Goal: Task Accomplishment & Management: Complete application form

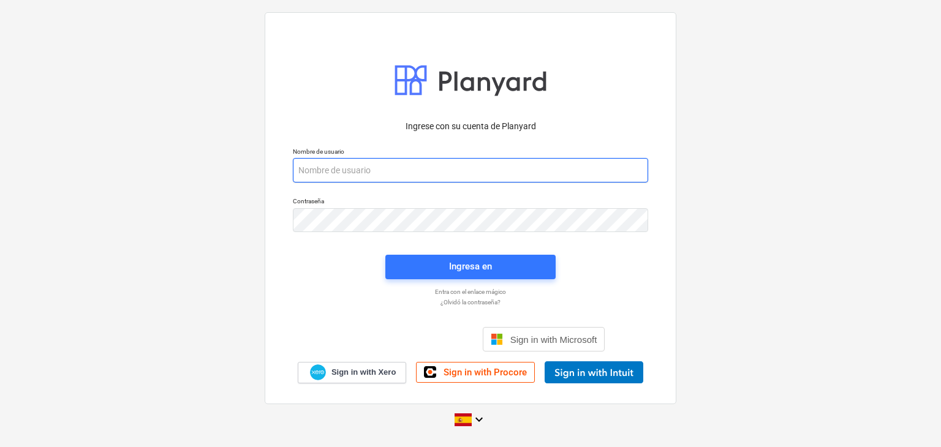
paste input "[EMAIL_ADDRESS][DOMAIN_NAME]"
type input "[EMAIL_ADDRESS][DOMAIN_NAME]"
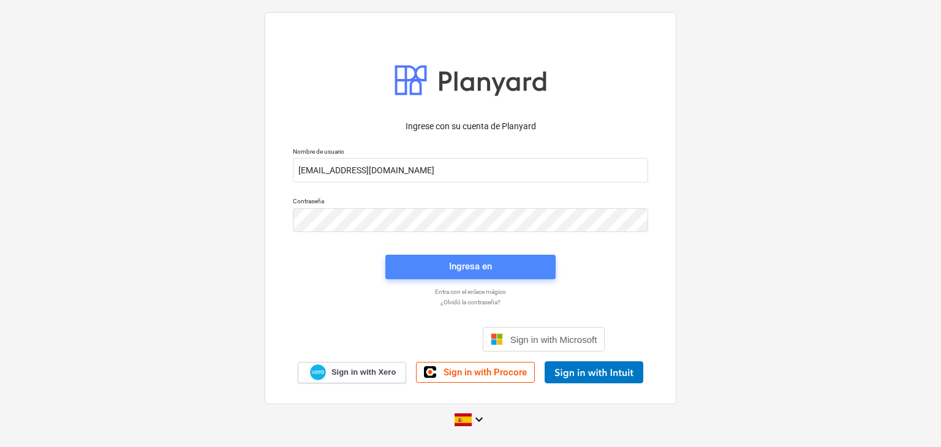
click at [436, 270] on span "Ingresa en" at bounding box center [470, 267] width 141 height 16
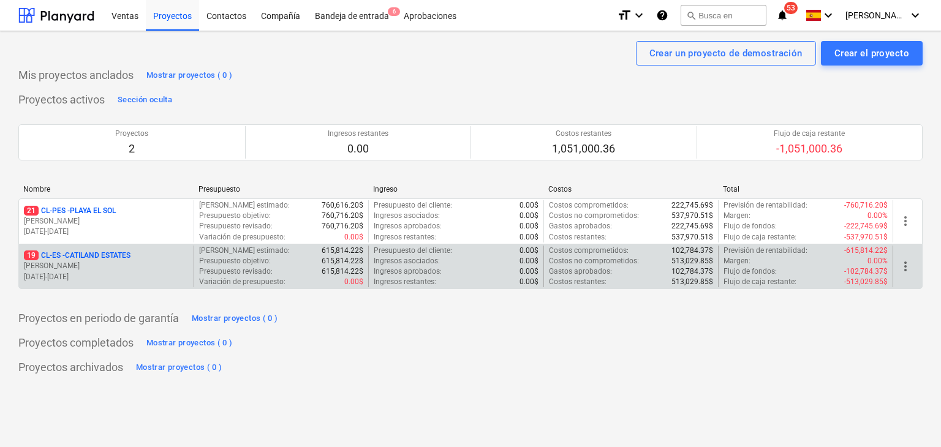
click at [125, 255] on p "19 CL-ES - CATILAND ESTATES" at bounding box center [77, 256] width 107 height 10
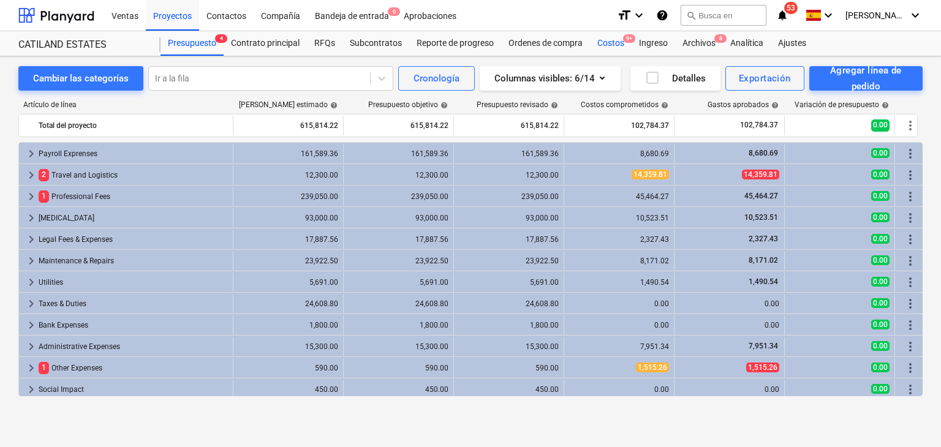
click at [620, 44] on div "Costos 9+" at bounding box center [611, 43] width 42 height 25
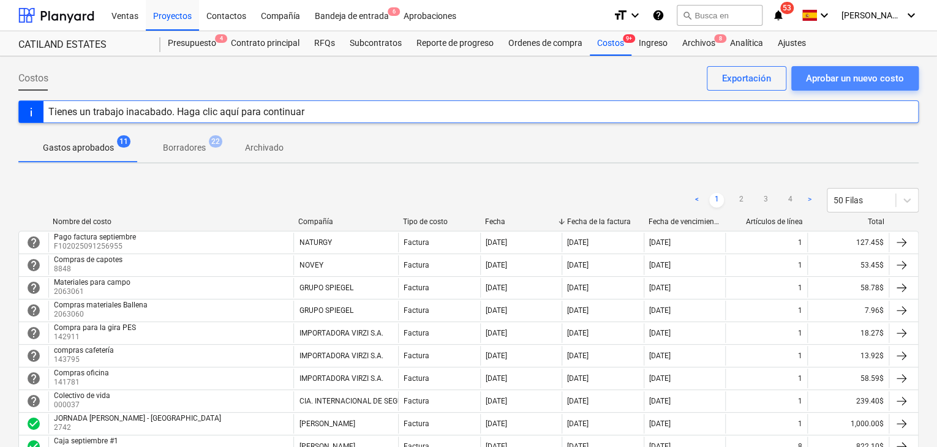
click at [845, 78] on div "Aprobar un nuevo costo" at bounding box center [855, 78] width 98 height 16
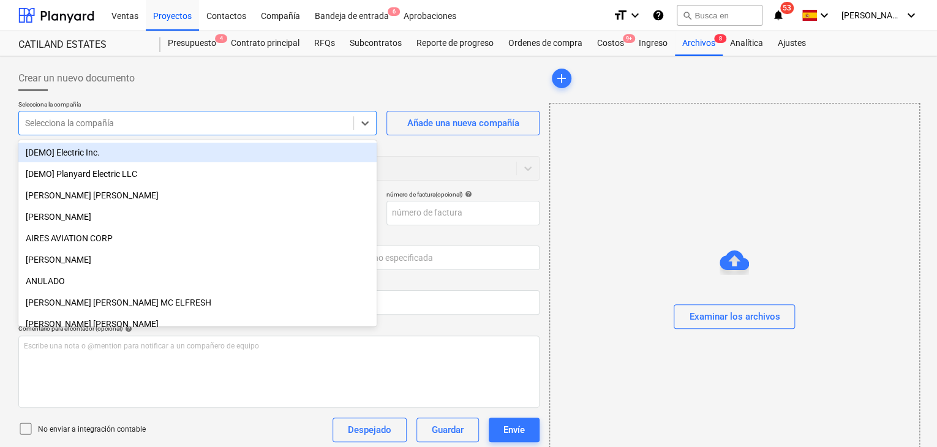
click at [312, 119] on div at bounding box center [186, 123] width 322 height 12
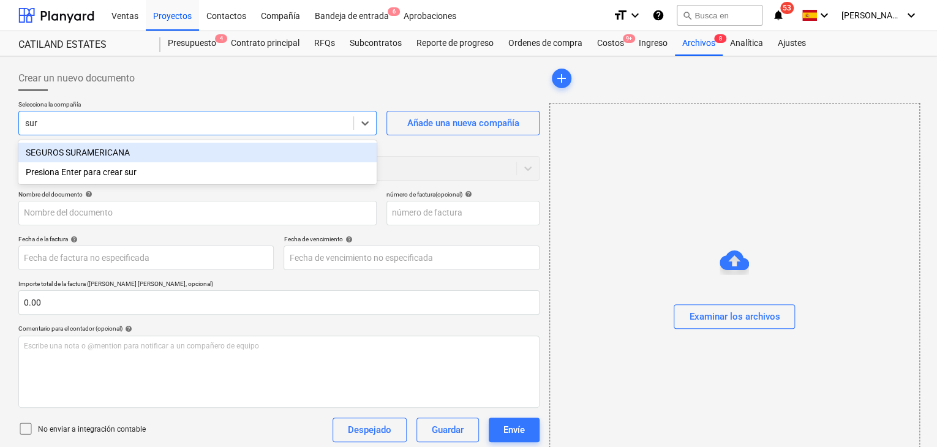
type input "sura"
click at [94, 156] on div "SEGUROS SURAMERICANA" at bounding box center [197, 153] width 358 height 20
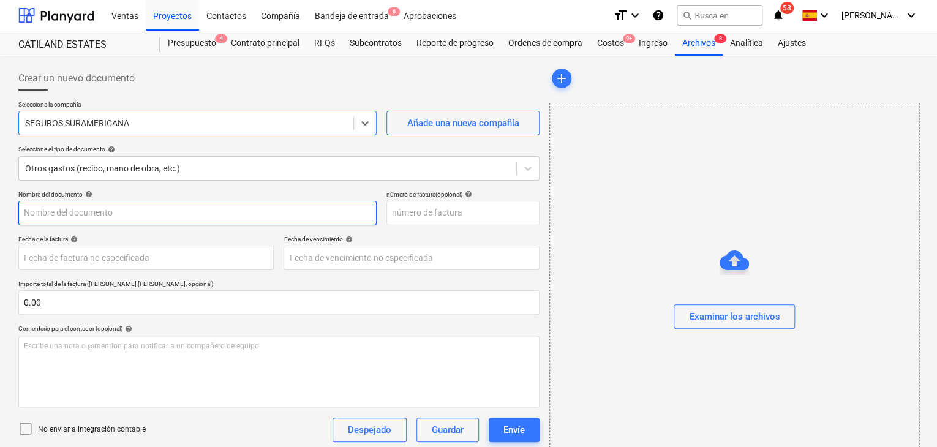
click at [146, 219] on input "text" at bounding box center [197, 213] width 358 height 25
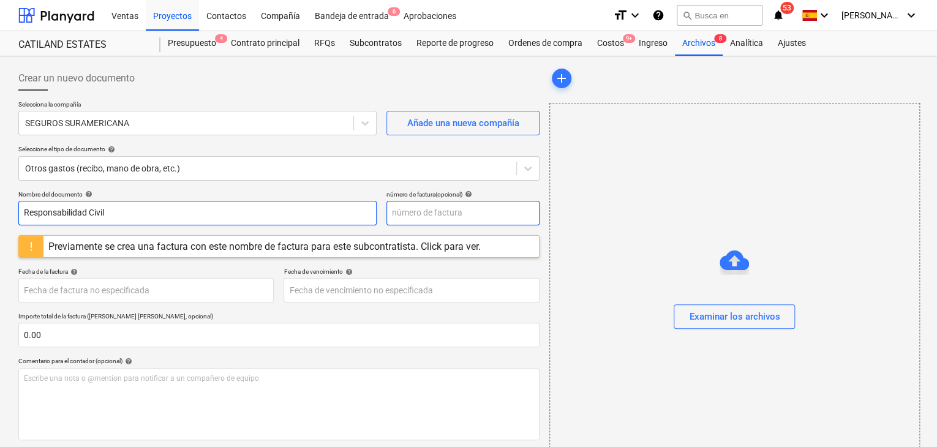
type input "Responsabilidad Civil"
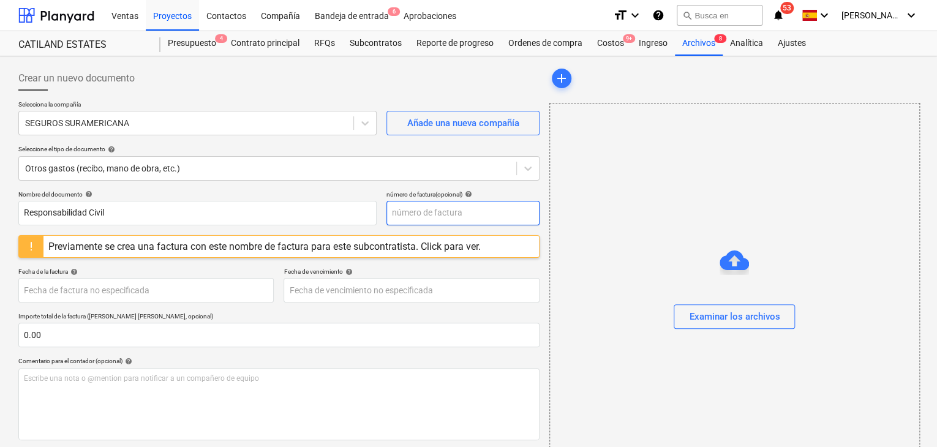
click at [422, 219] on input "text" at bounding box center [463, 213] width 153 height 25
type input "0"
type input "9"
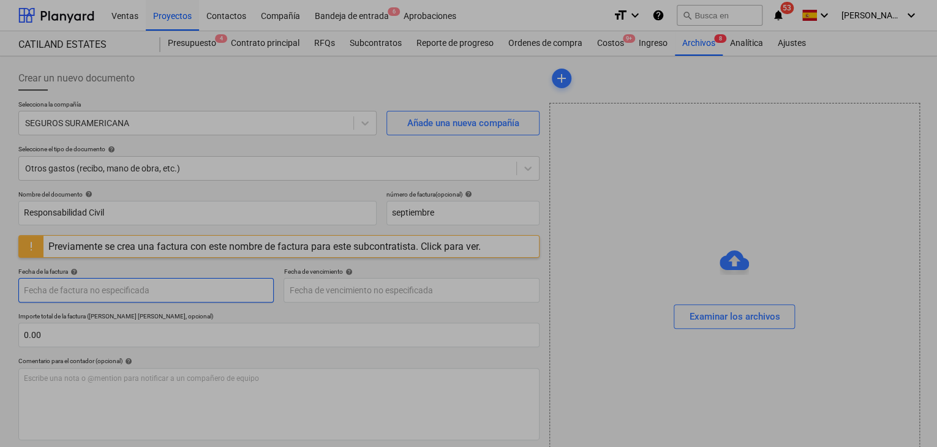
click at [187, 294] on body "Ventas Proyectos Contactos Compañía Bandeja de entrada 6 Aprobaciones format_si…" at bounding box center [468, 223] width 937 height 447
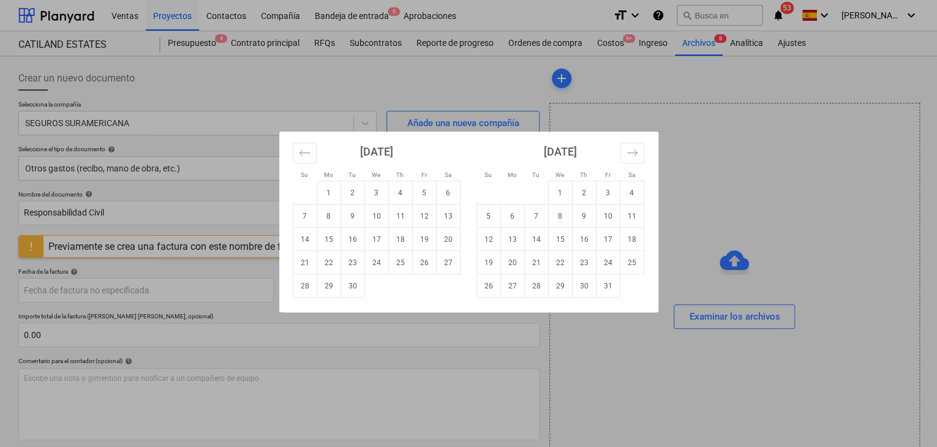
click at [192, 292] on div "Su Mo Tu We Th Fr Sa Su Mo Tu We Th Fr Sa [DATE] 1 2 3 4 5 6 7 8 9 10 11 12 13 …" at bounding box center [468, 223] width 937 height 447
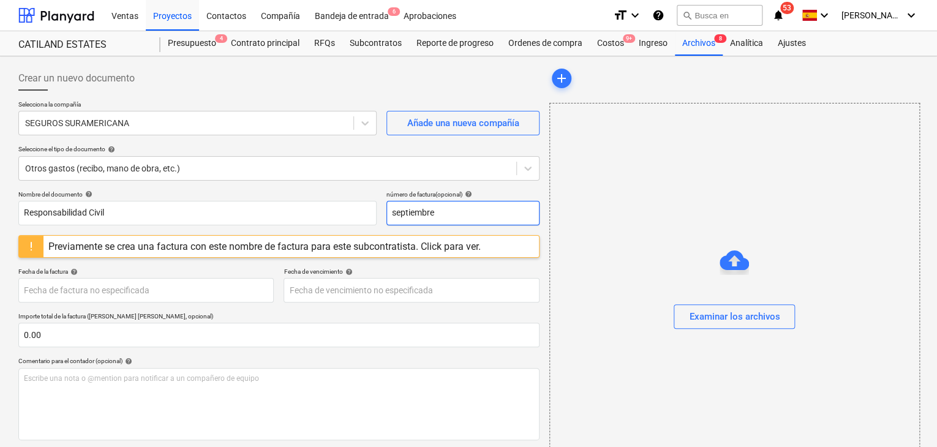
click at [455, 214] on input "septiembre" at bounding box center [463, 213] width 153 height 25
type input "s"
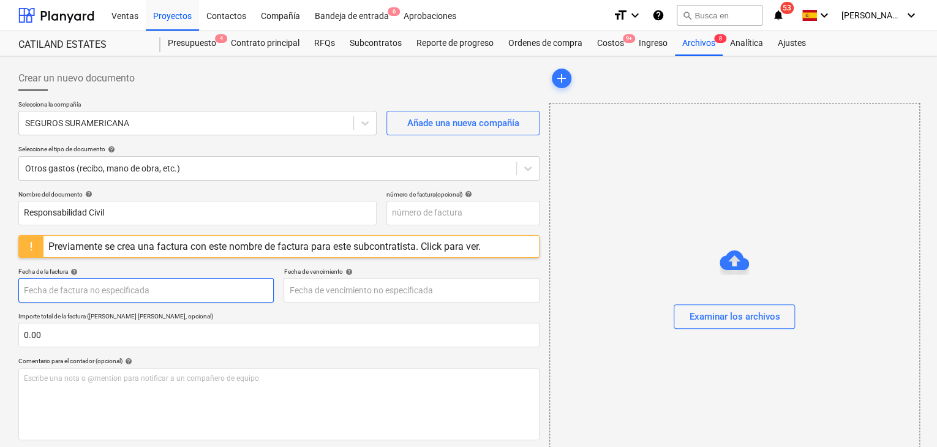
click at [150, 287] on body "Ventas Proyectos Contactos Compañía Bandeja de entrada 6 Aprobaciones format_si…" at bounding box center [468, 223] width 937 height 447
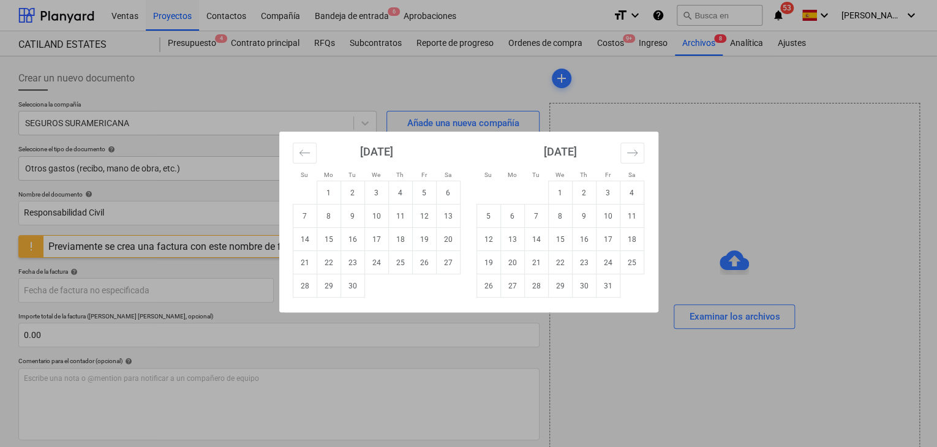
click at [239, 246] on div "Su Mo Tu We Th Fr Sa Su Mo Tu We Th Fr Sa [DATE] 1 2 3 4 5 6 7 8 9 10 11 12 13 …" at bounding box center [468, 223] width 937 height 447
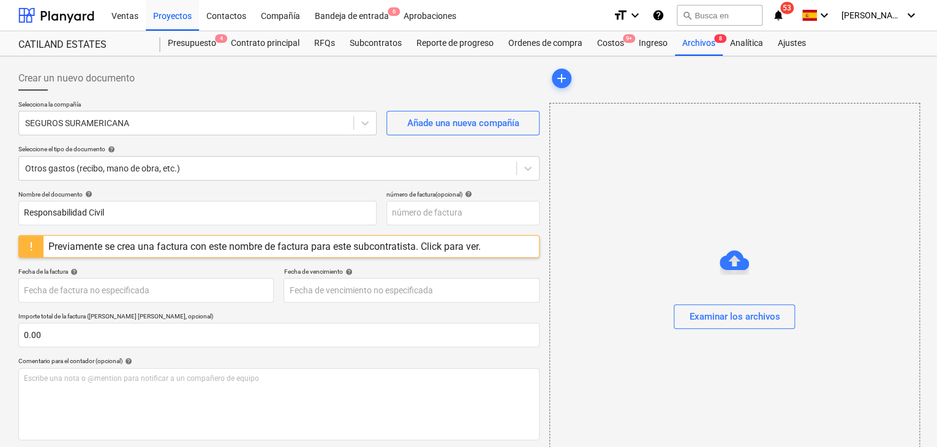
click at [445, 246] on div "Previamente se crea una factura con este nombre de factura para este subcontrat…" at bounding box center [264, 247] width 433 height 12
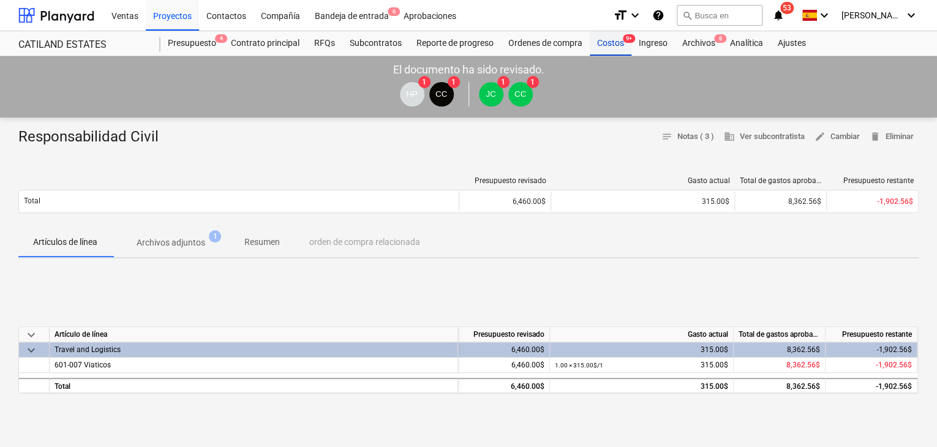
click at [610, 48] on div "Costos 9+" at bounding box center [611, 43] width 42 height 25
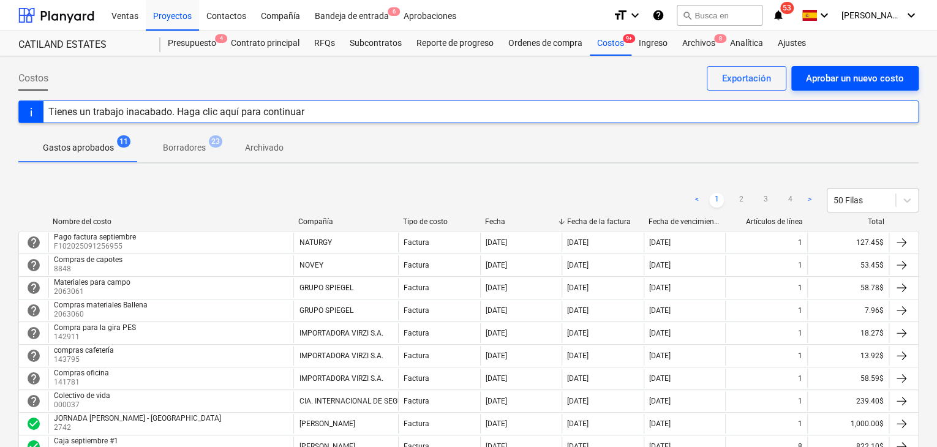
click at [869, 81] on div "Aprobar un nuevo costo" at bounding box center [855, 78] width 98 height 16
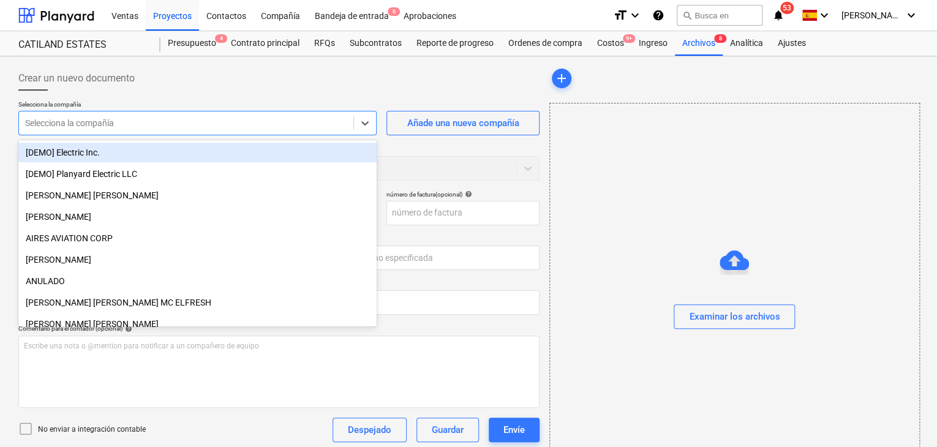
click at [161, 126] on div at bounding box center [186, 123] width 322 height 12
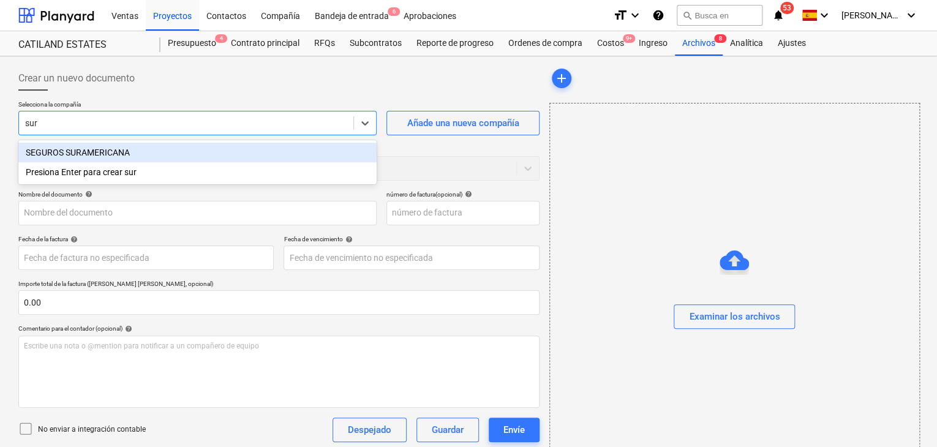
type input "sura"
click at [144, 157] on div "SEGUROS SURAMERICANA" at bounding box center [197, 153] width 358 height 20
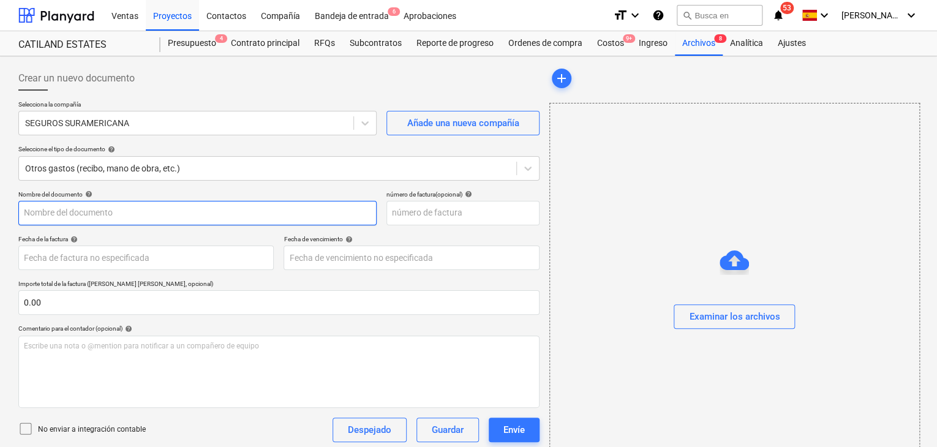
click at [121, 211] on input "text" at bounding box center [197, 213] width 358 height 25
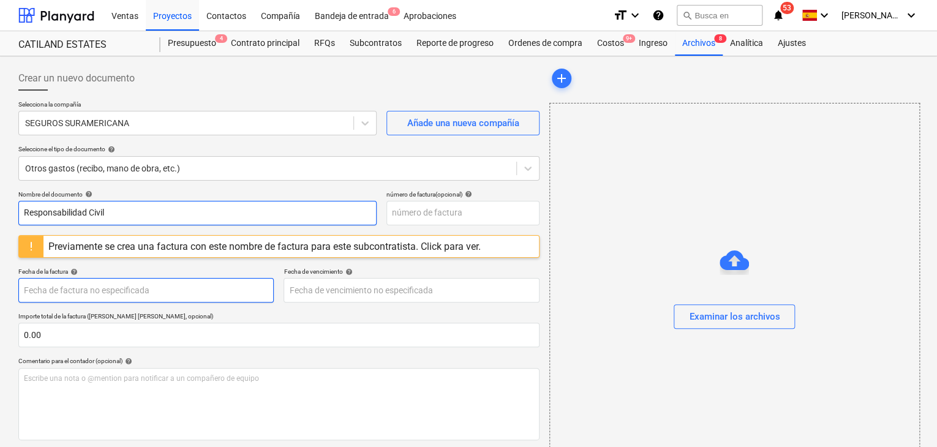
type input "Responsabilidad Civil"
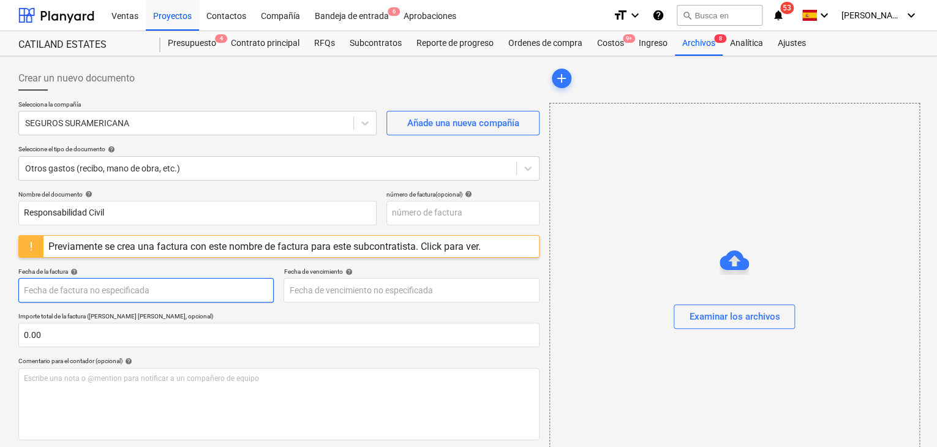
click at [184, 290] on body "Ventas Proyectos Contactos Compañía Bandeja de entrada 6 Aprobaciones format_si…" at bounding box center [468, 223] width 937 height 447
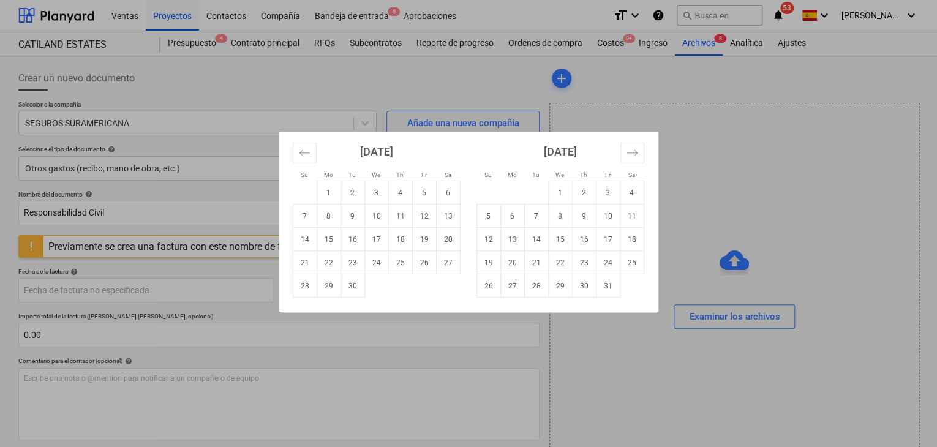
click at [130, 215] on div "Su Mo Tu We Th Fr Sa Su Mo Tu We Th Fr Sa [DATE] 1 2 3 4 5 6 7 8 9 10 11 12 13 …" at bounding box center [468, 223] width 937 height 447
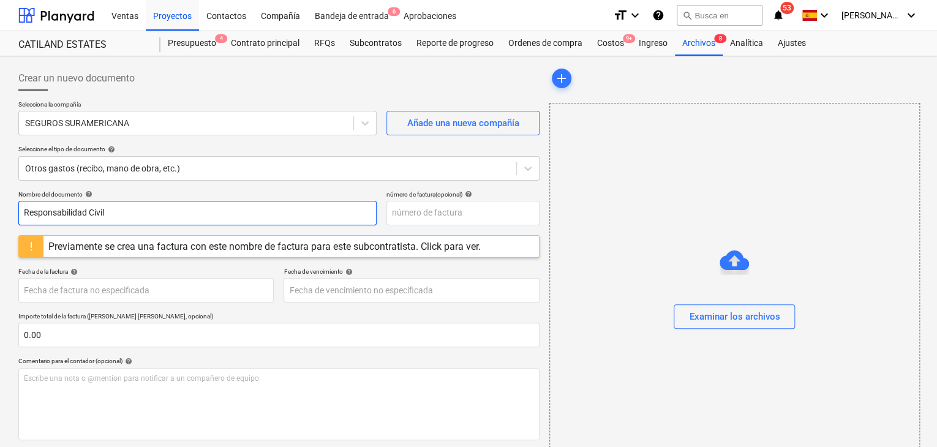
click at [131, 216] on input "Responsabilidad Civil" at bounding box center [197, 213] width 358 height 25
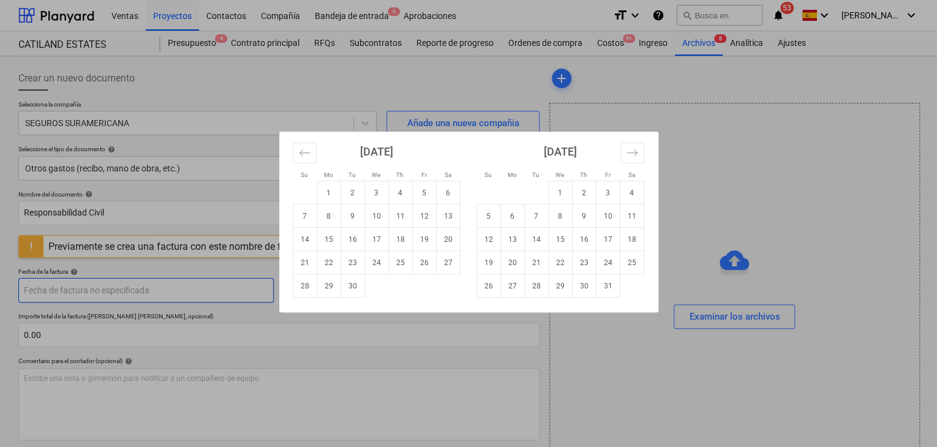
click at [80, 292] on body "Ventas Proyectos Contactos Compañía Bandeja de entrada 6 Aprobaciones format_si…" at bounding box center [468, 223] width 937 height 447
click at [347, 287] on td "30" at bounding box center [353, 285] width 24 height 23
type input "[DATE]"
click at [338, 287] on body "Ventas Proyectos Contactos Compañía Bandeja de entrada 6 Aprobaciones format_si…" at bounding box center [468, 223] width 937 height 447
click at [352, 290] on td "30" at bounding box center [353, 285] width 24 height 23
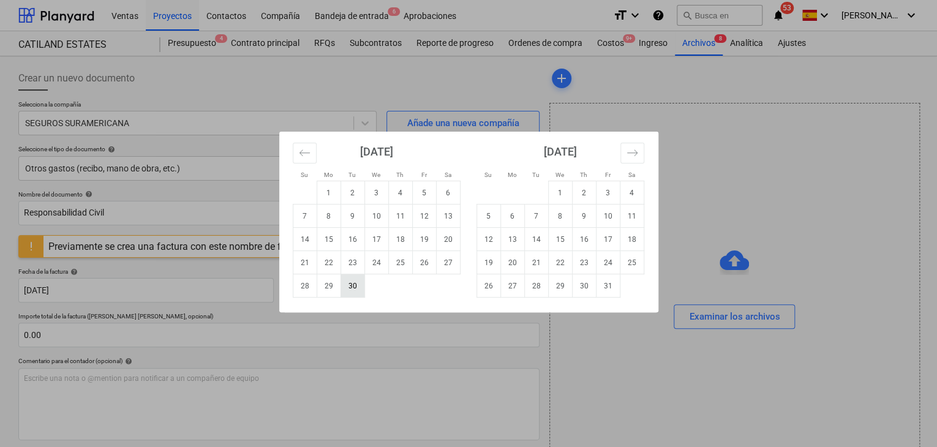
type input "[DATE]"
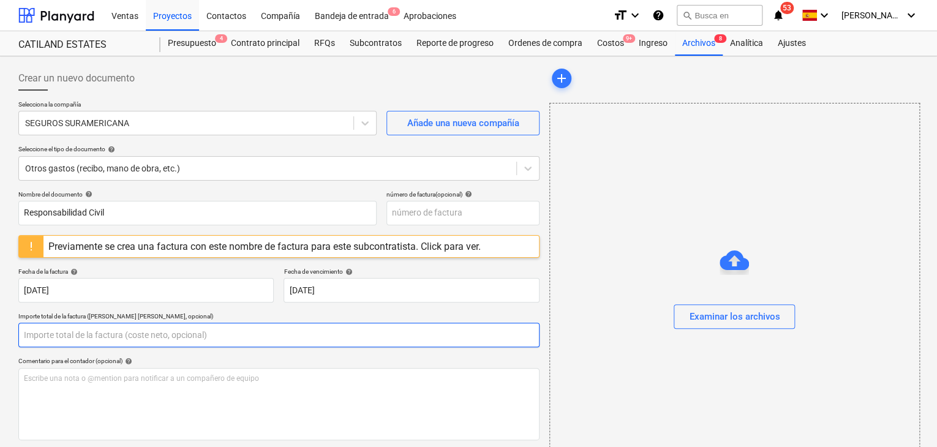
click at [137, 336] on input "text" at bounding box center [278, 335] width 521 height 25
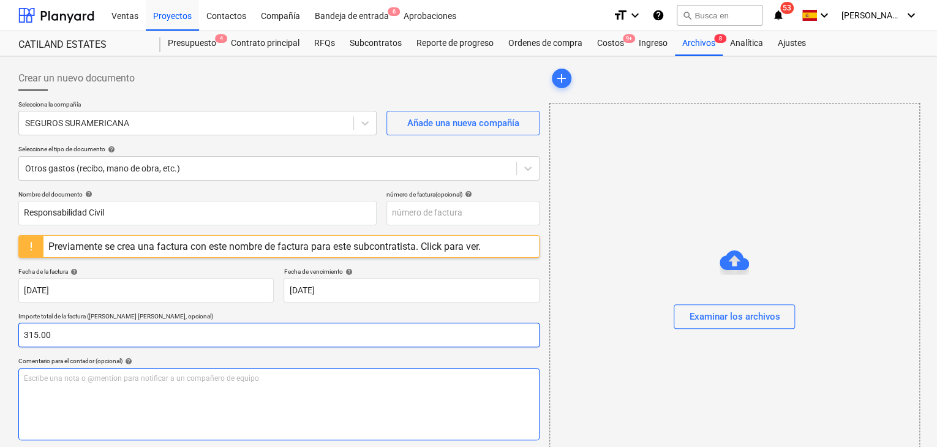
type input "315.00"
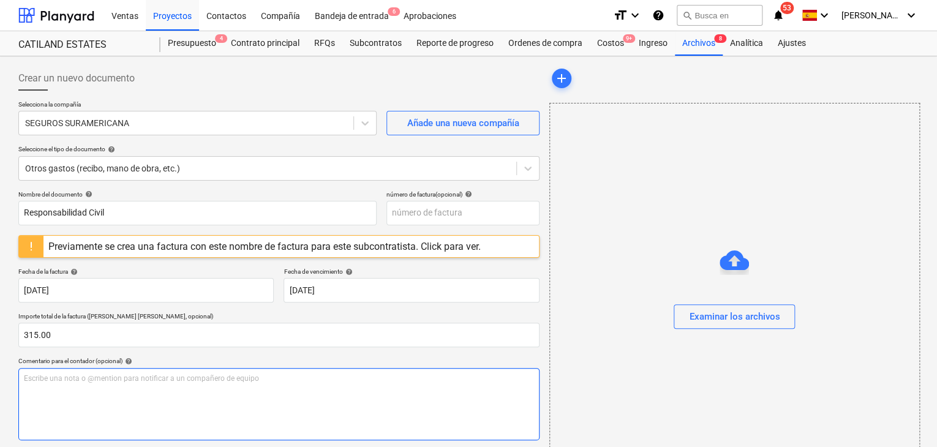
click at [79, 383] on p "Escribe una nota o @mention para notificar a un compañero de equipo ﻿" at bounding box center [279, 379] width 510 height 10
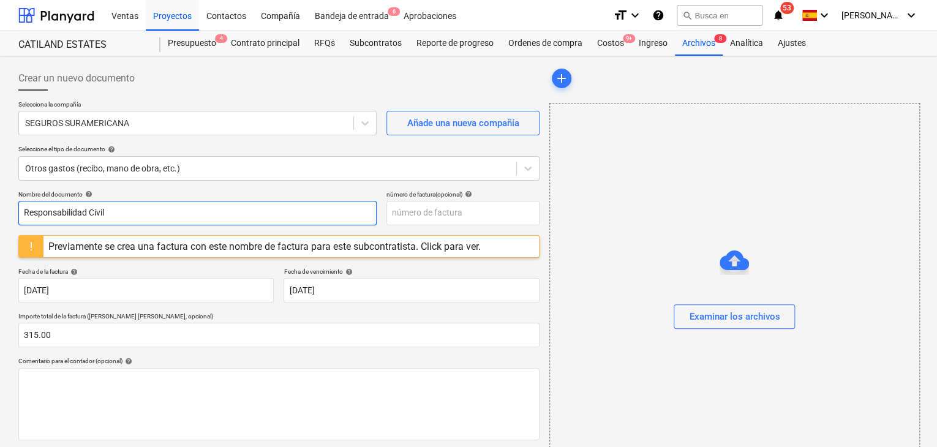
click at [24, 214] on input "Responsabilidad Civil" at bounding box center [197, 213] width 358 height 25
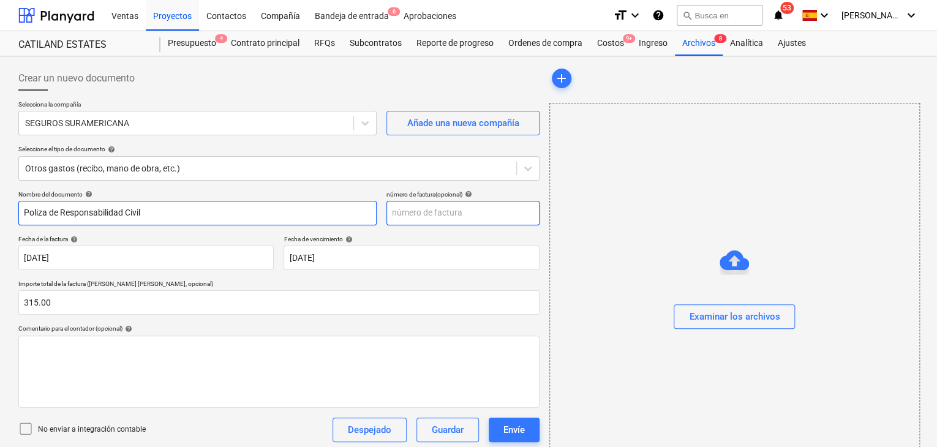
type input "Poliza de Responsabilidad Civil"
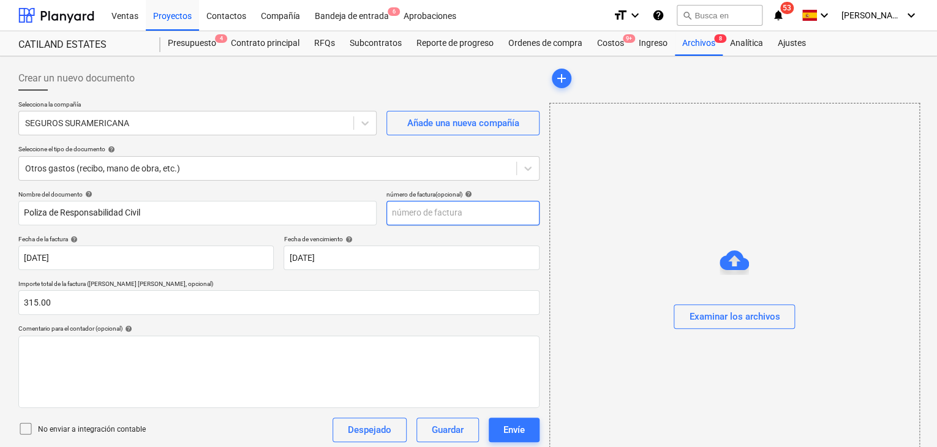
click at [419, 214] on input "text" at bounding box center [463, 213] width 153 height 25
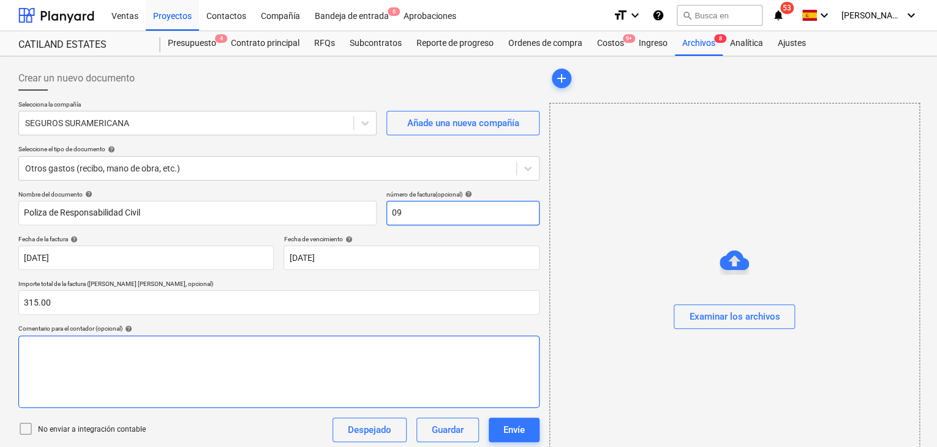
type input "09"
click at [154, 336] on div at bounding box center [278, 372] width 521 height 72
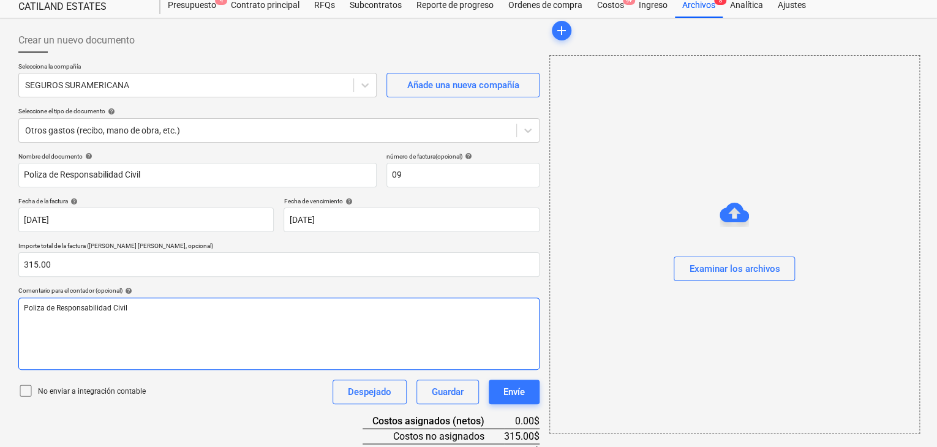
scroll to position [104, 0]
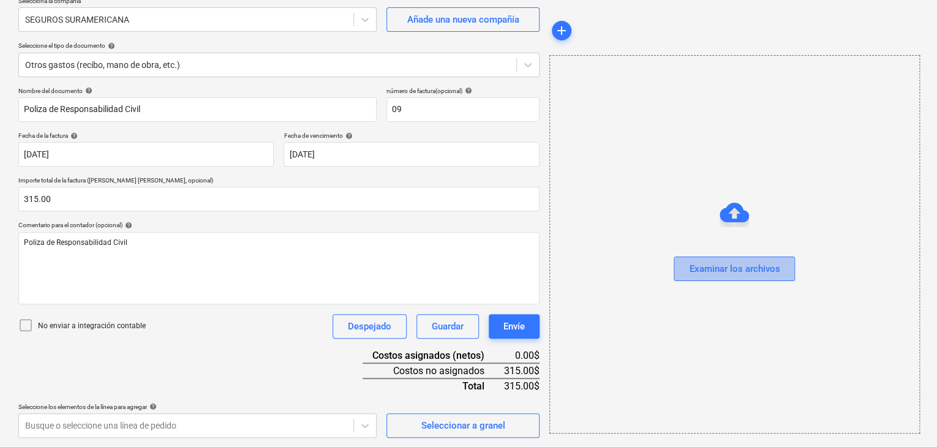
click at [728, 270] on div "Examinar los archivos" at bounding box center [734, 269] width 91 height 16
click at [749, 268] on div "Examinar los archivos" at bounding box center [734, 269] width 91 height 16
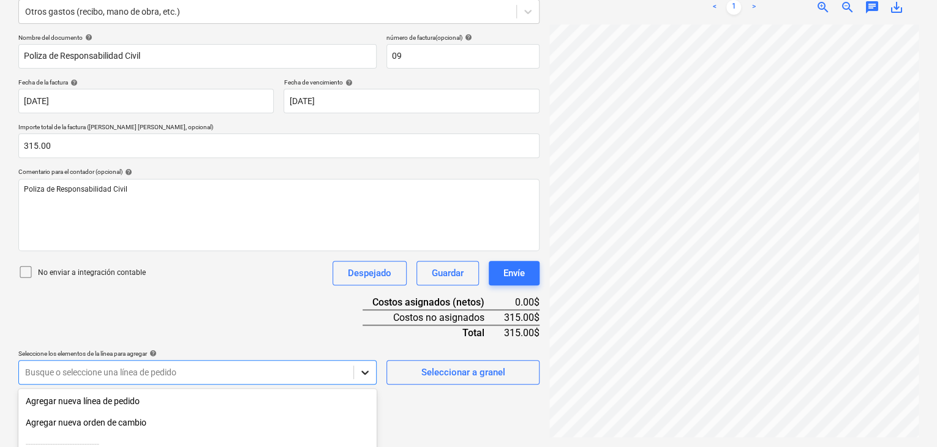
scroll to position [285, 0]
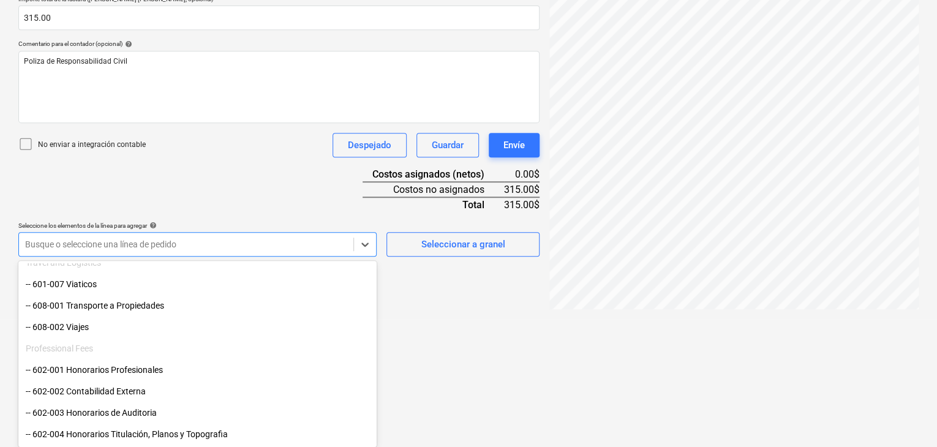
scroll to position [184, 0]
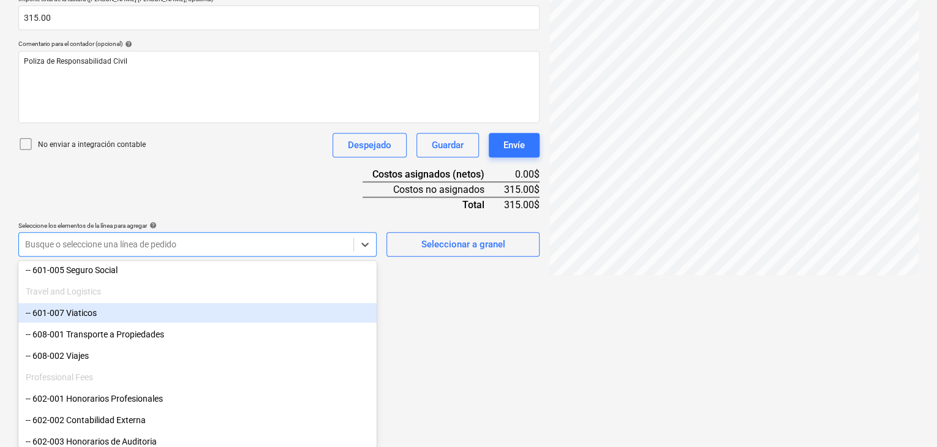
click at [86, 312] on div "-- 601-007 Viaticos" at bounding box center [197, 313] width 358 height 20
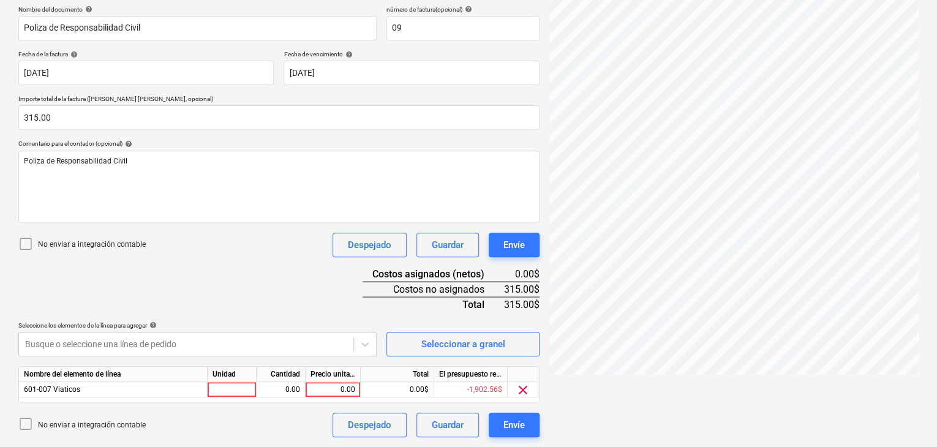
scroll to position [184, 0]
click at [445, 263] on html "Ventas Proyectos Contactos Compañía Bandeja de entrada 6 Aprobaciones format_si…" at bounding box center [468, 39] width 937 height 447
click at [249, 393] on div at bounding box center [232, 390] width 49 height 15
type input "1"
click at [260, 390] on div "0.00" at bounding box center [281, 390] width 49 height 15
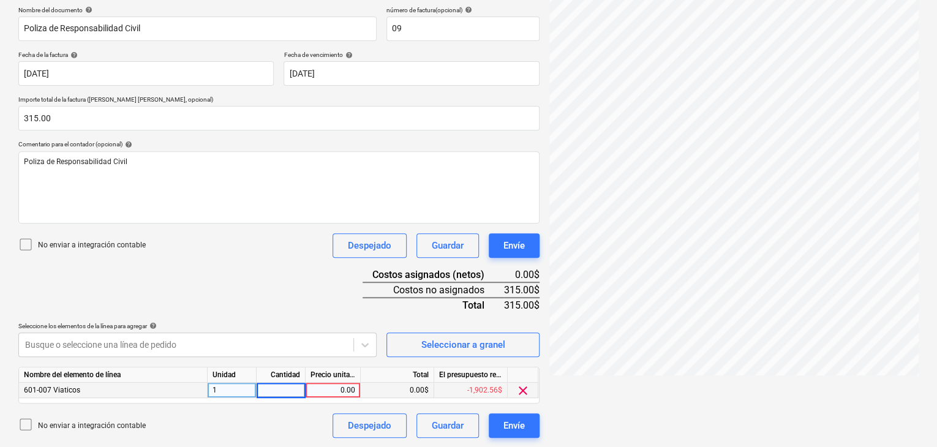
type input "1"
click at [325, 388] on div "0.00" at bounding box center [333, 390] width 45 height 15
type input "315"
click at [380, 385] on div "0.00$" at bounding box center [398, 390] width 74 height 15
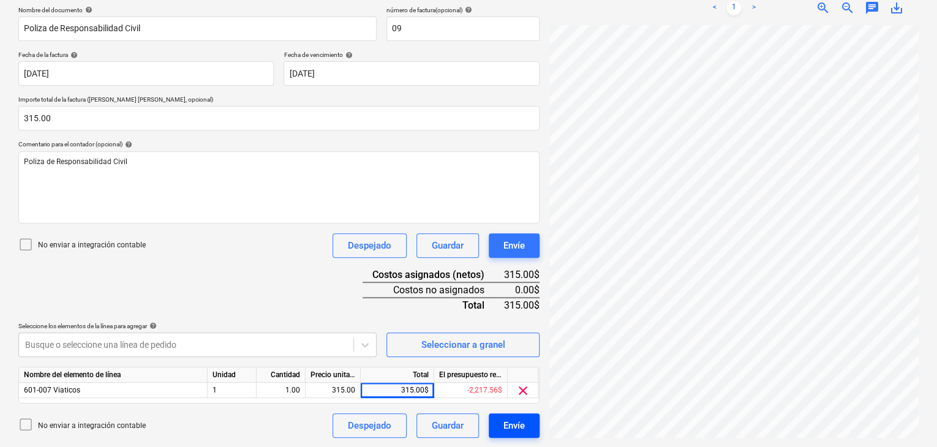
click at [516, 429] on div "Envíe" at bounding box center [514, 426] width 21 height 16
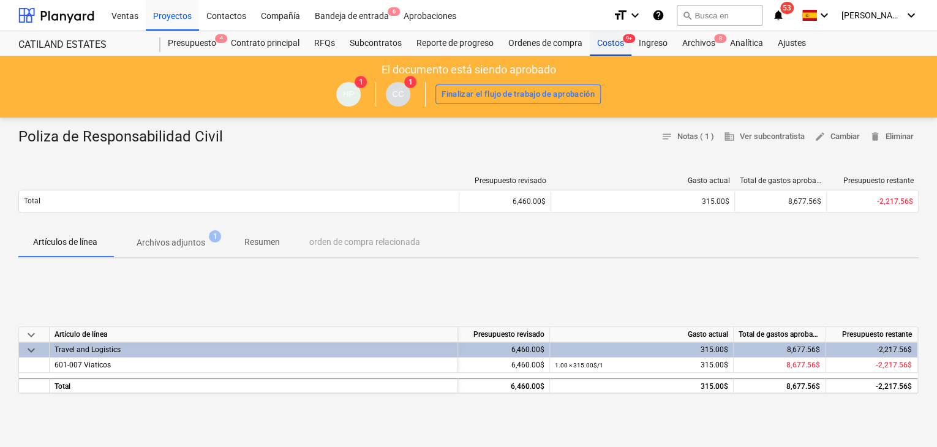
click at [620, 48] on div "Costos 9+" at bounding box center [611, 43] width 42 height 25
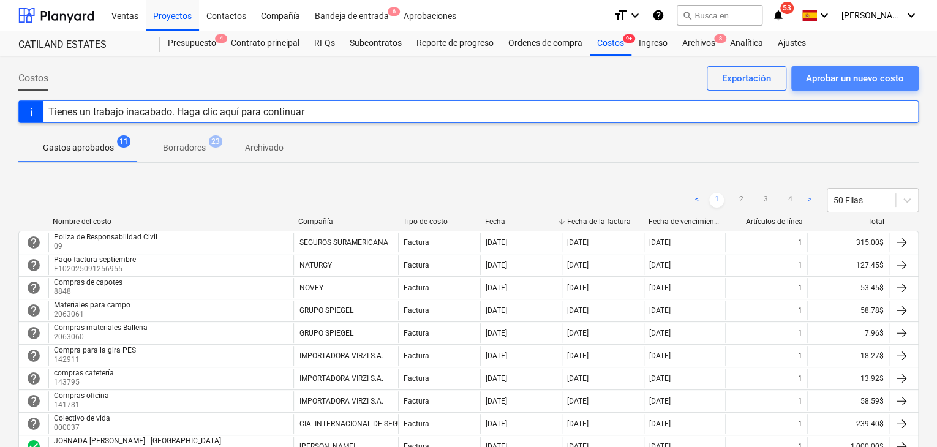
click at [826, 79] on div "Aprobar un nuevo costo" at bounding box center [855, 78] width 98 height 16
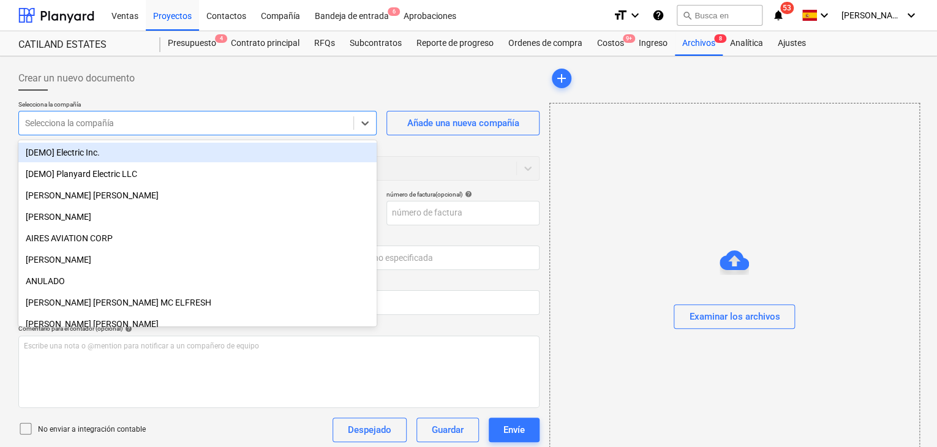
click at [294, 128] on div at bounding box center [186, 123] width 322 height 12
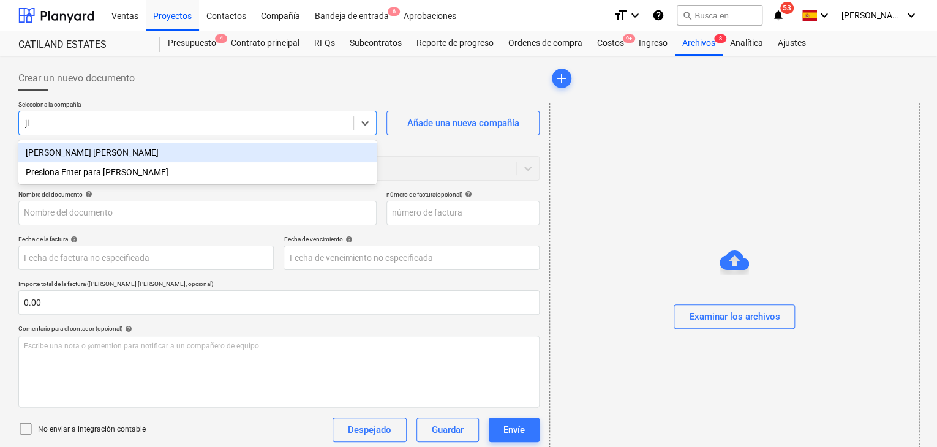
type input "[PERSON_NAME]"
click at [93, 151] on div "[PERSON_NAME] [PERSON_NAME]" at bounding box center [197, 153] width 358 height 20
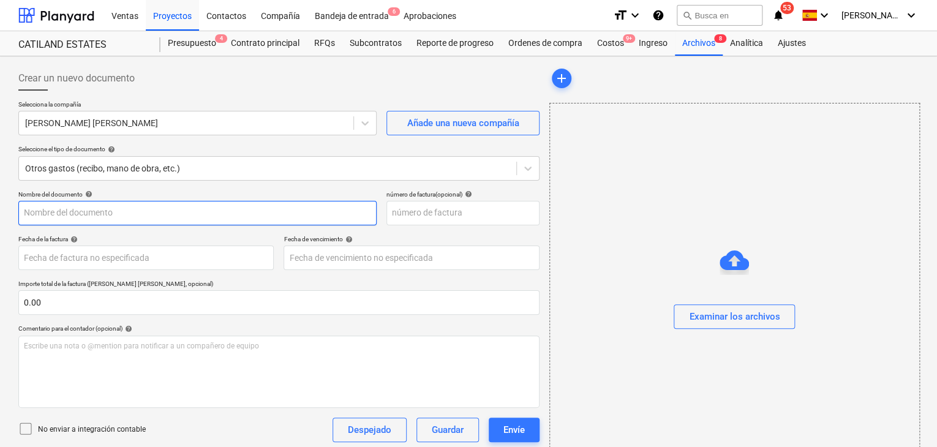
click at [112, 219] on input "text" at bounding box center [197, 213] width 358 height 25
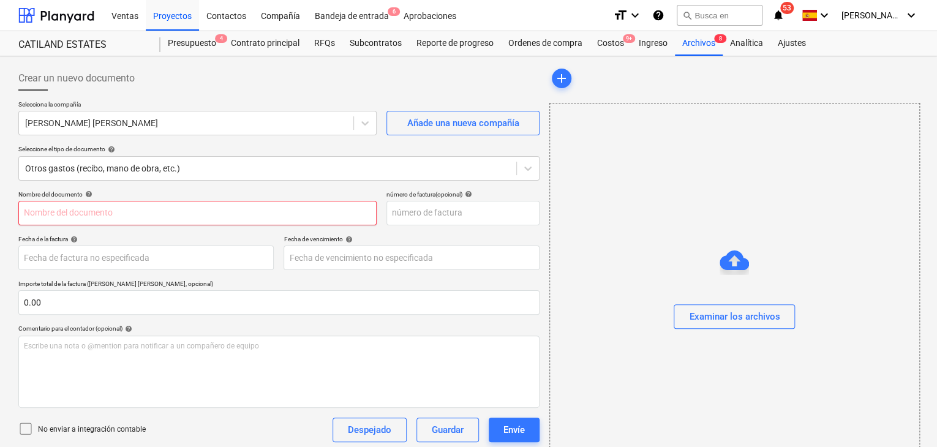
click at [184, 214] on input "text" at bounding box center [197, 213] width 358 height 25
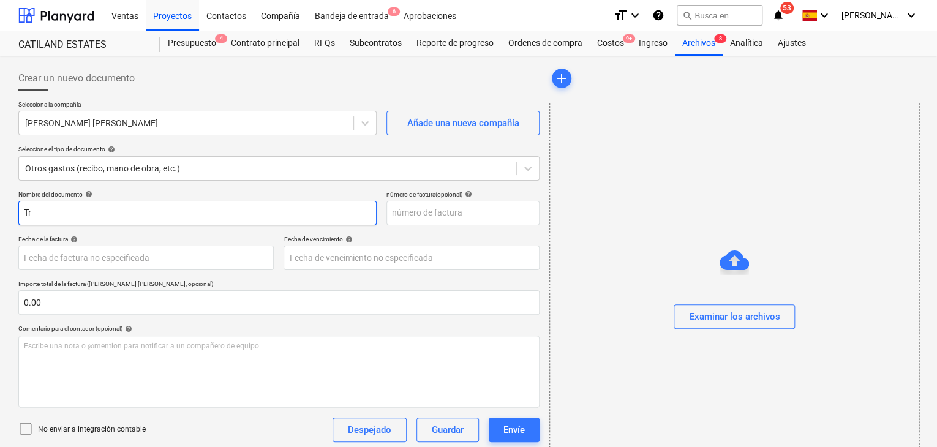
type input "T"
type input "Revisión de tres Expedientes en ANATI"
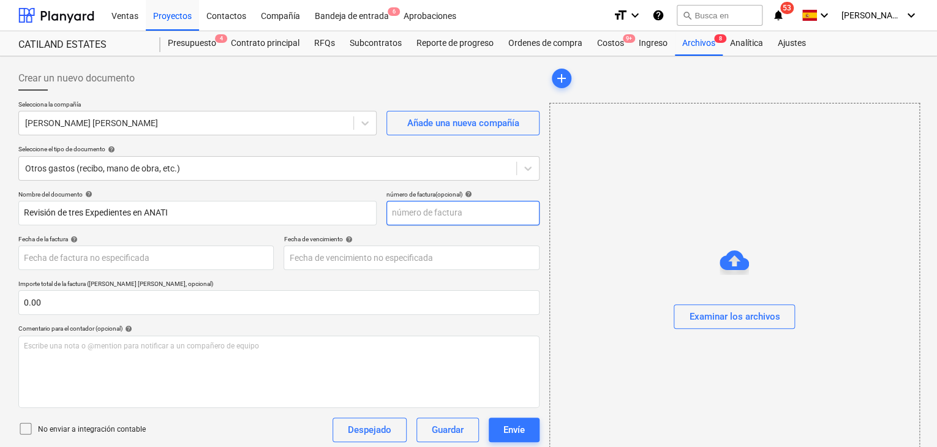
click at [402, 219] on input "text" at bounding box center [463, 213] width 153 height 25
type input "014"
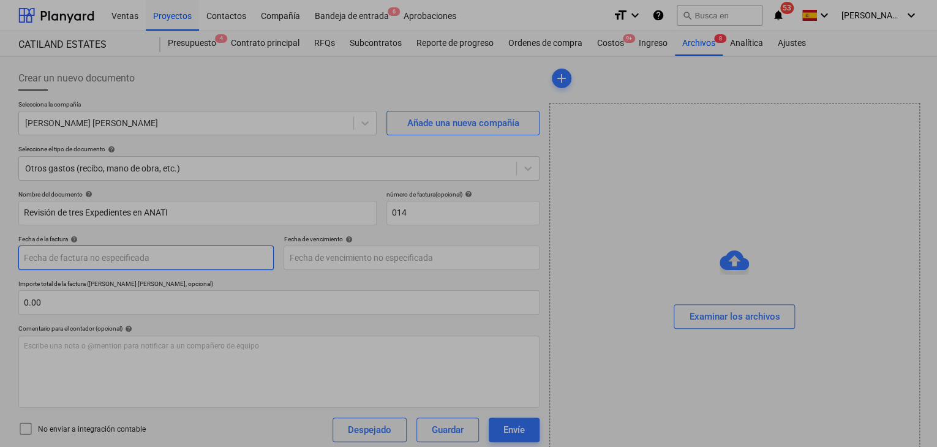
click at [222, 259] on body "Ventas Proyectos Contactos Compañía Bandeja de entrada 6 Aprobaciones format_si…" at bounding box center [468, 223] width 937 height 447
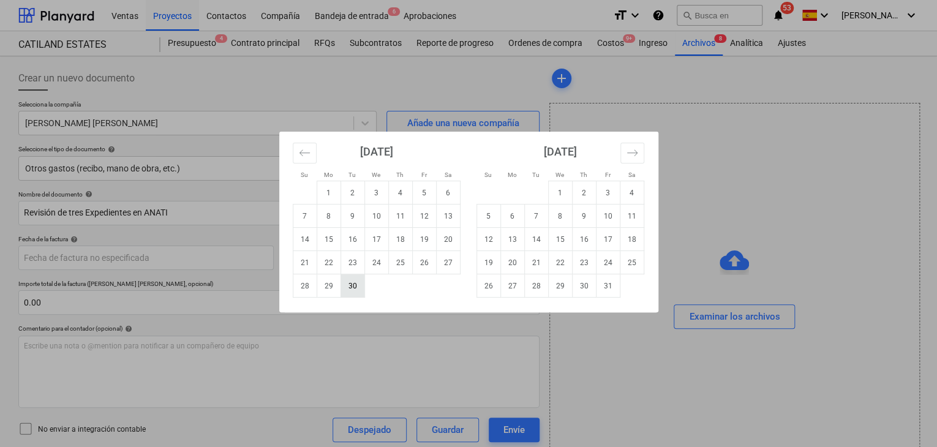
click at [348, 292] on td "30" at bounding box center [353, 285] width 24 height 23
type input "[DATE]"
click at [344, 267] on body "Ventas Proyectos Contactos Compañía Bandeja de entrada 6 Aprobaciones format_si…" at bounding box center [468, 223] width 937 height 447
click at [349, 286] on td "30" at bounding box center [353, 285] width 24 height 23
type input "[DATE]"
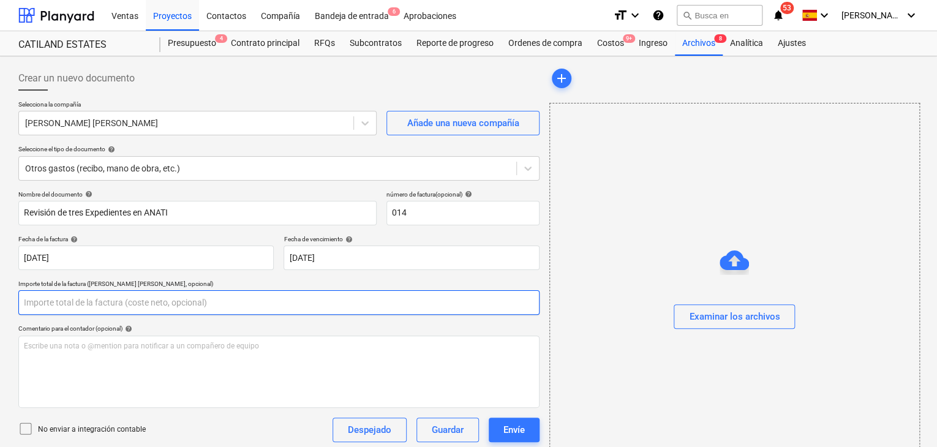
click at [157, 301] on input "text" at bounding box center [278, 302] width 521 height 25
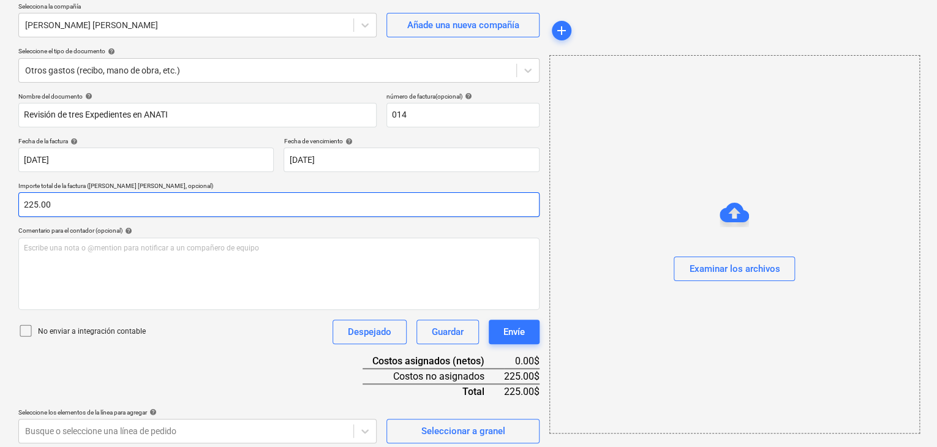
scroll to position [104, 0]
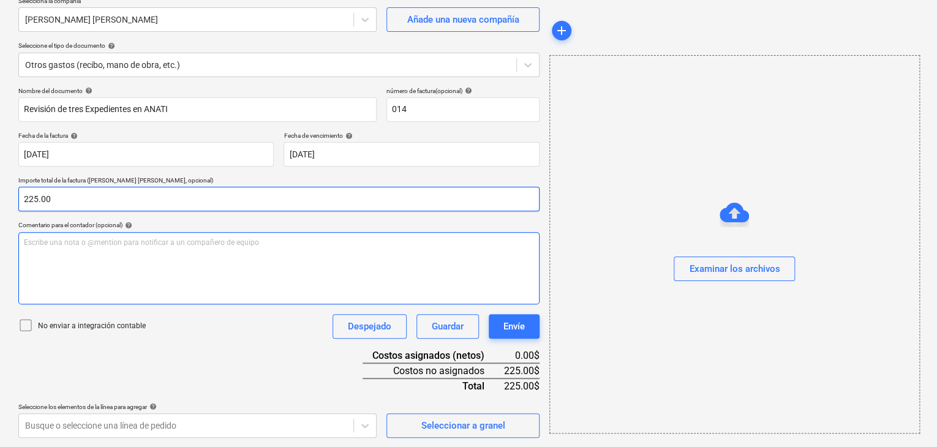
type input "225.00"
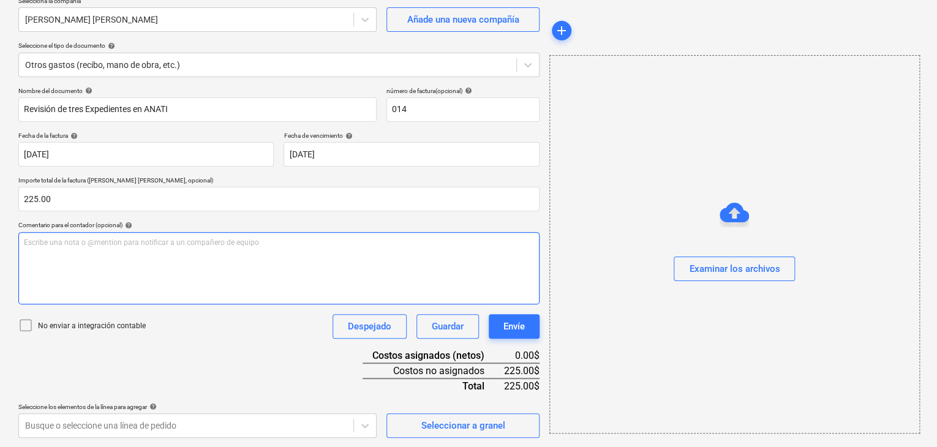
click at [175, 246] on p "Escribe una nota o @mention para notificar a un compañero de equipo ﻿" at bounding box center [279, 243] width 510 height 10
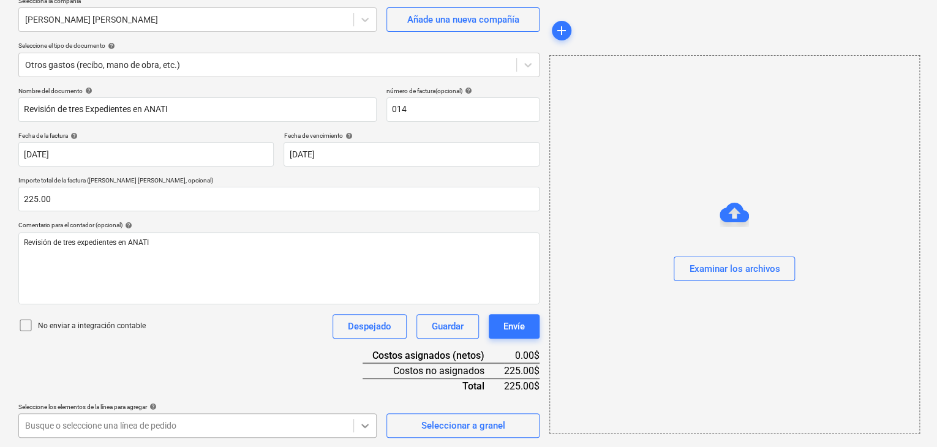
scroll to position [285, 0]
click at [366, 343] on body "Ventas Proyectos Contactos Compañía Bandeja de entrada 6 Aprobaciones format_si…" at bounding box center [468, 119] width 937 height 447
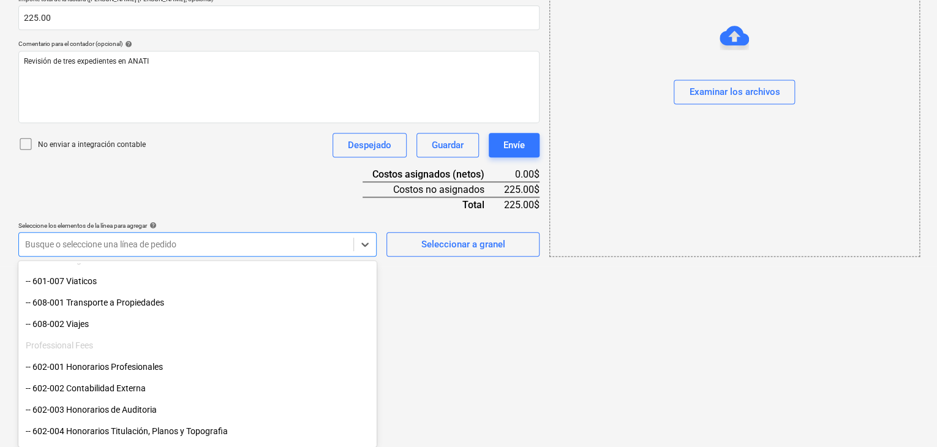
scroll to position [184, 0]
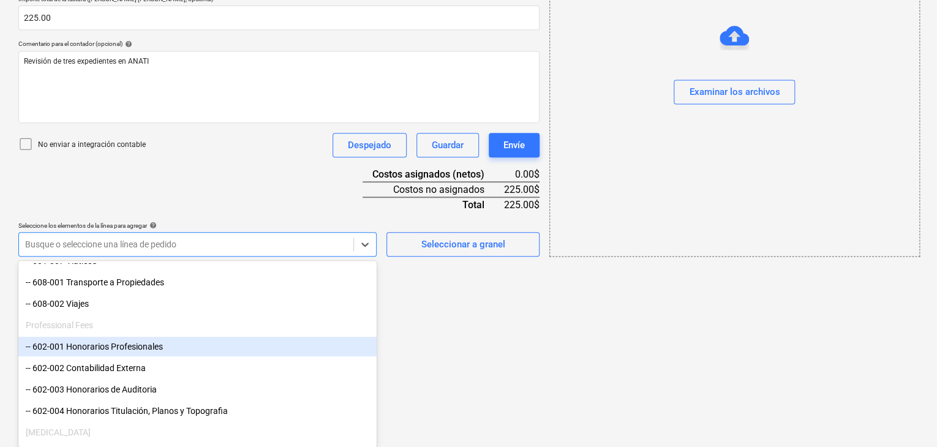
click at [210, 343] on div "-- 602-001 Honorarios Profesionales" at bounding box center [197, 347] width 358 height 20
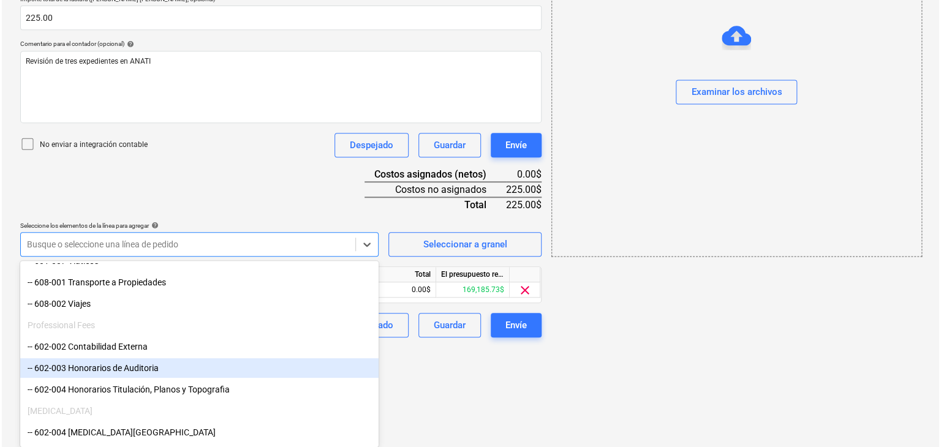
scroll to position [184, 0]
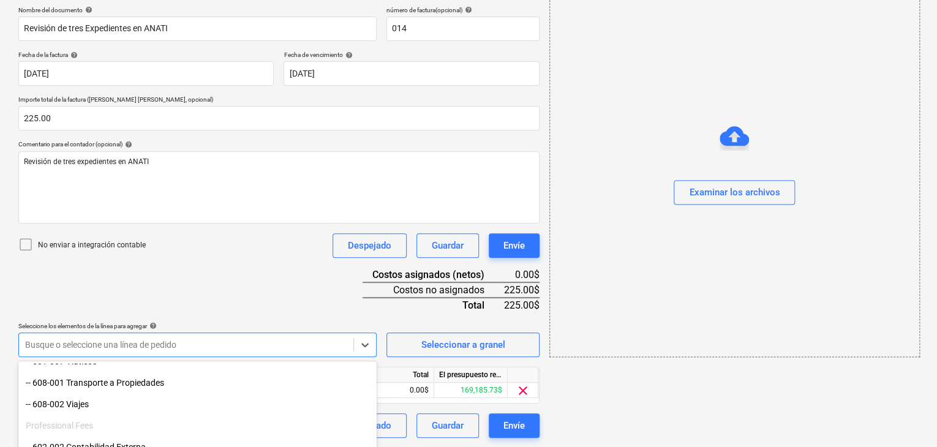
click at [439, 263] on html "Ventas Proyectos Contactos Compañía Bandeja de entrada 6 Aprobaciones format_si…" at bounding box center [468, 39] width 937 height 447
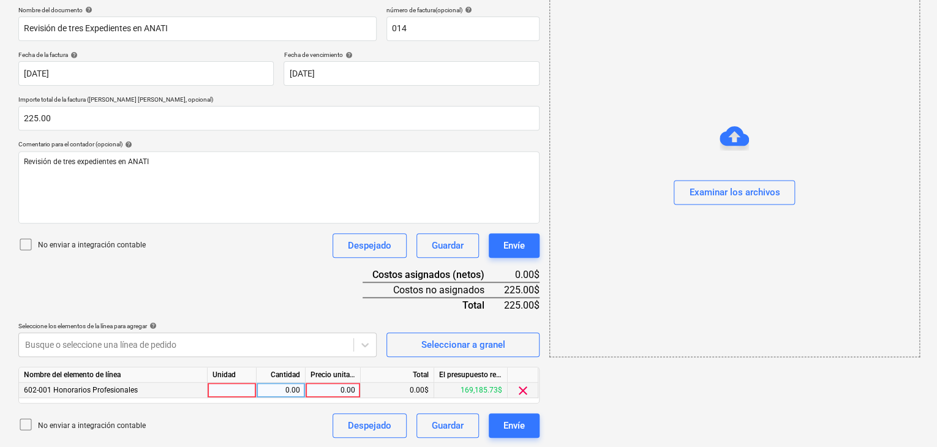
click at [247, 390] on div at bounding box center [232, 390] width 49 height 15
type input "1"
click at [272, 384] on div "0.00" at bounding box center [281, 390] width 39 height 15
click at [341, 392] on div "0.00" at bounding box center [333, 390] width 45 height 15
type input "225.00"
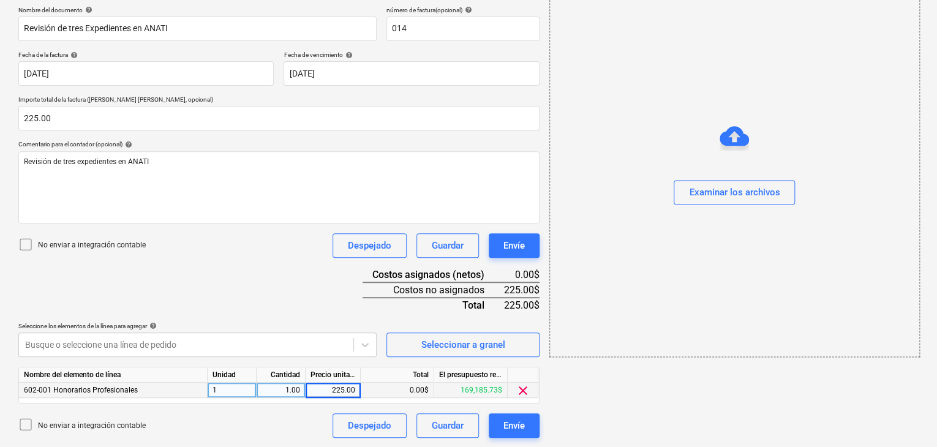
click at [376, 384] on div "0.00$" at bounding box center [398, 390] width 74 height 15
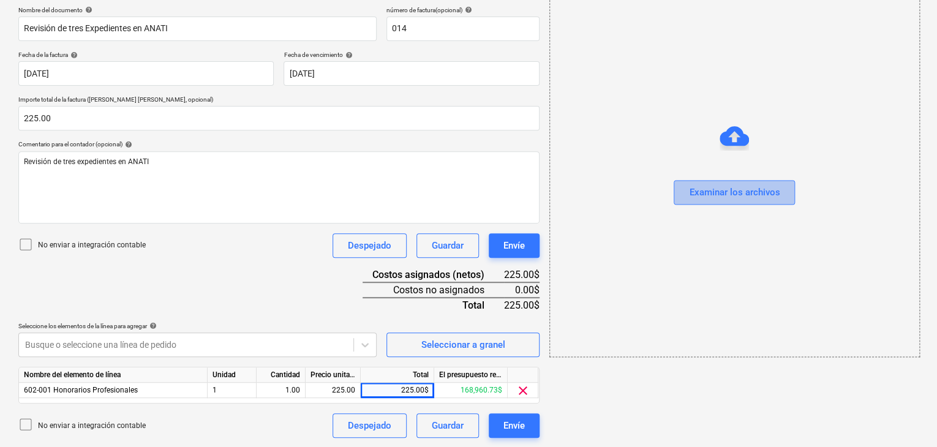
click at [698, 189] on div "Examinar los archivos" at bounding box center [734, 192] width 91 height 16
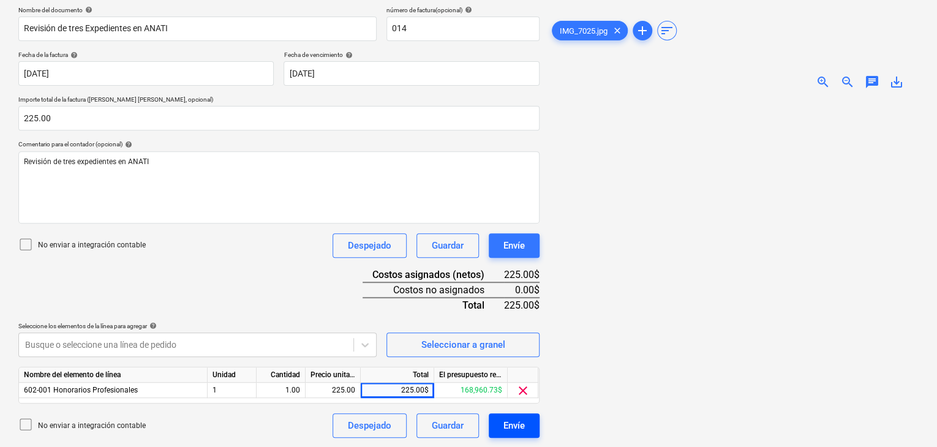
click at [509, 424] on div "Envíe" at bounding box center [514, 426] width 21 height 16
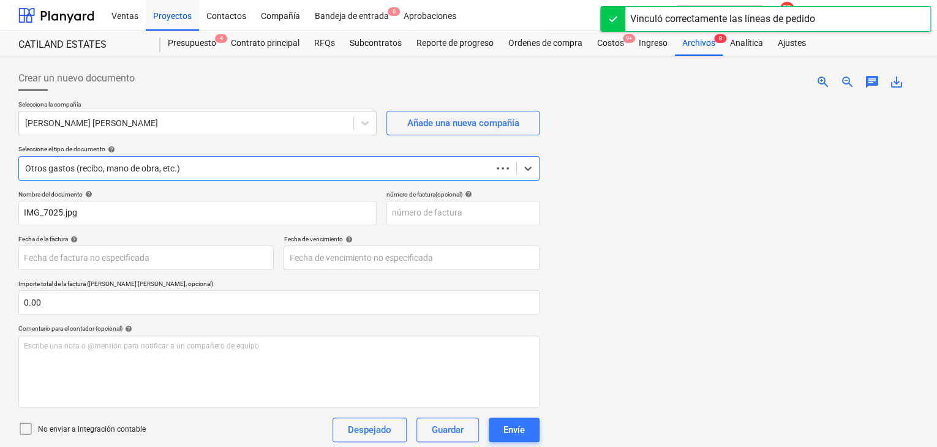
scroll to position [74, 0]
